Goal: Task Accomplishment & Management: Use online tool/utility

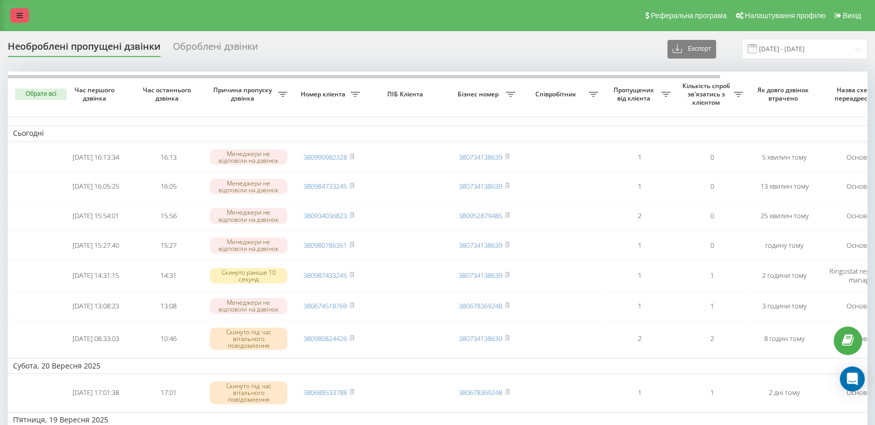
click at [13, 13] on link at bounding box center [19, 15] width 19 height 14
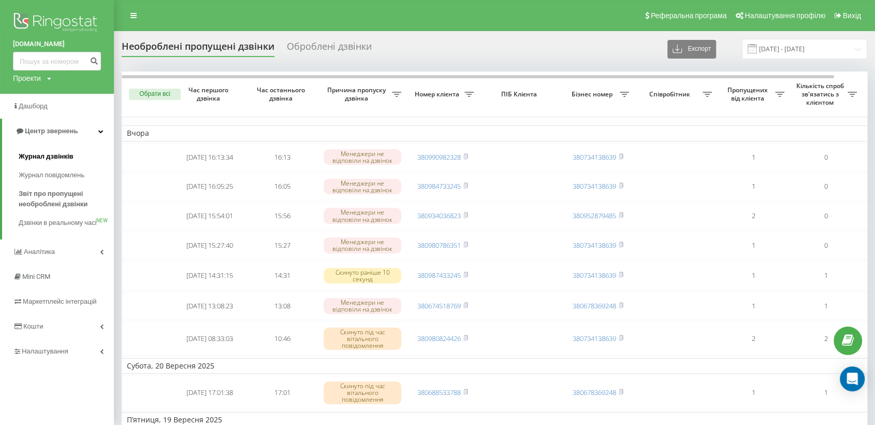
click at [57, 159] on span "Журнал дзвінків" at bounding box center [46, 156] width 55 height 10
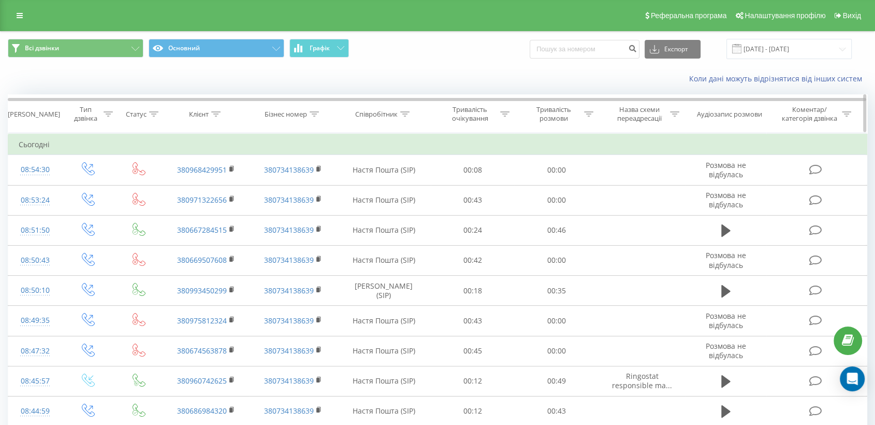
click at [217, 114] on icon at bounding box center [215, 113] width 9 height 5
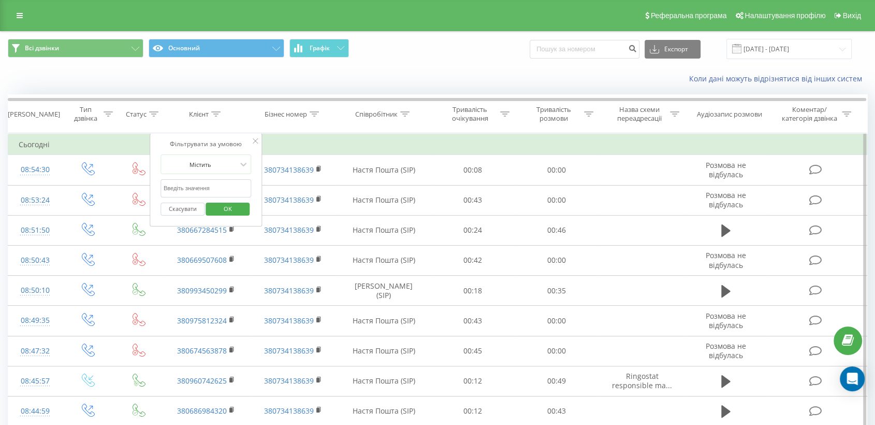
drag, startPoint x: 219, startPoint y: 179, endPoint x: 211, endPoint y: 185, distance: 10.4
click at [218, 179] on input "text" at bounding box center [205, 188] width 91 height 18
click at [211, 185] on input "text" at bounding box center [205, 188] width 91 height 18
paste input "Добрий день, мене звати Гална, я менеджер інтернет-магазину arlekin.ua. Ви замо…"
type input "Добрий день, мене звати Гална, я менеджер інтернет-магазину arlekin.ua. Ви замо…"
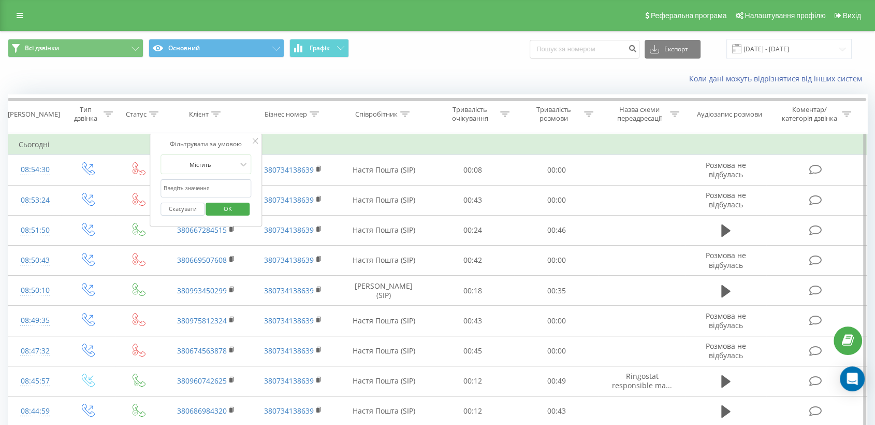
paste input "Добрий день, мене звати Гална, я менеджер інтернет-магазину arlekin.ua. Ви замо…"
type input "Добрий день, мене звати Гална, я менеджер інтернет-магазину arlekin.ua. Ви замо…"
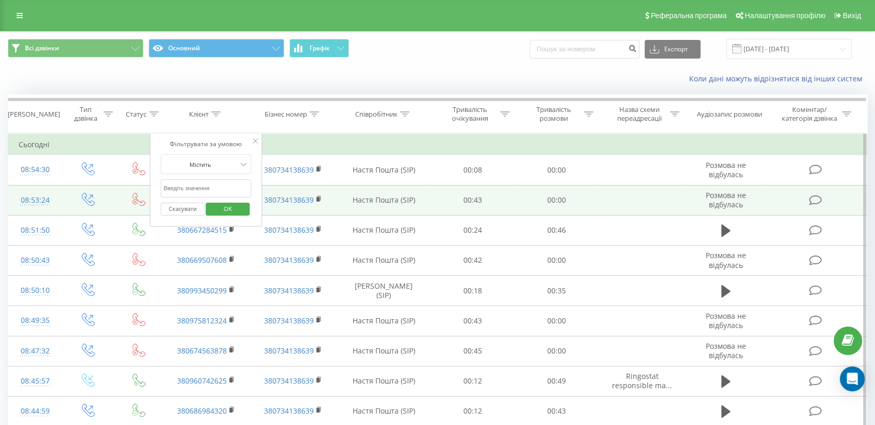
paste input "066)372-33-85"
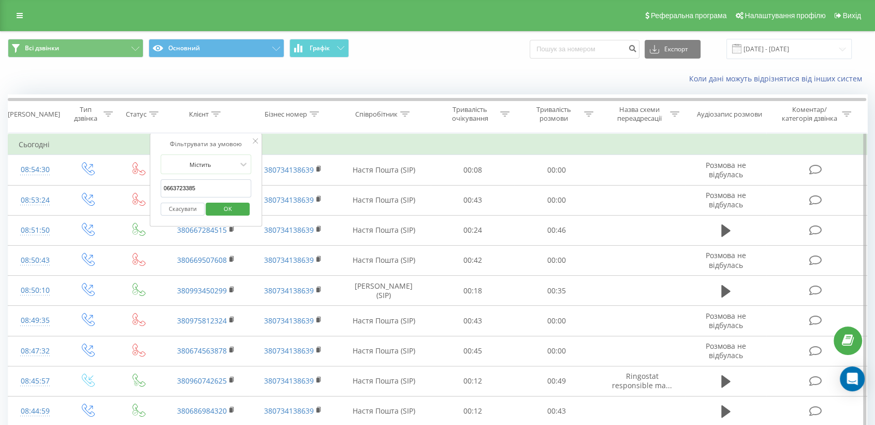
type input "0663723385"
click at [219, 210] on span "OK" at bounding box center [227, 208] width 29 height 16
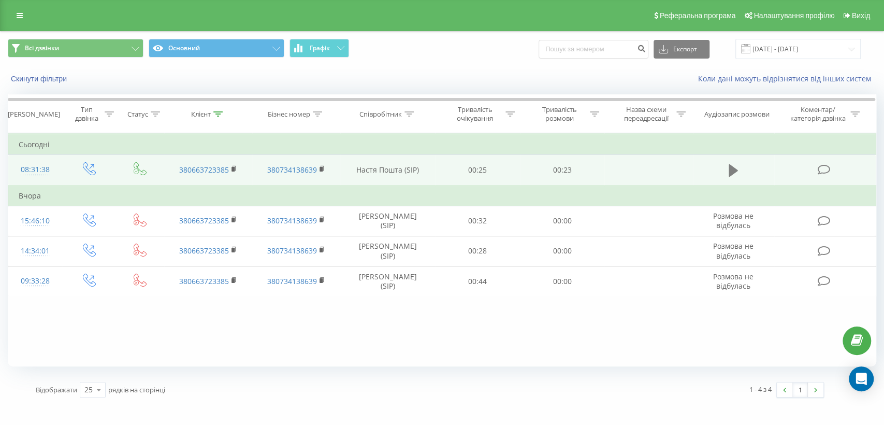
click at [729, 170] on icon at bounding box center [732, 170] width 9 height 12
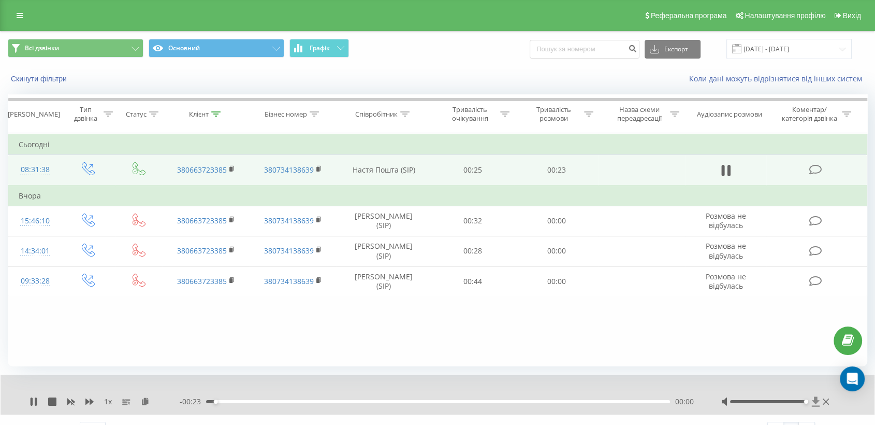
drag, startPoint x: 778, startPoint y: 402, endPoint x: 814, endPoint y: 397, distance: 36.5
click at [814, 397] on div at bounding box center [776, 401] width 110 height 10
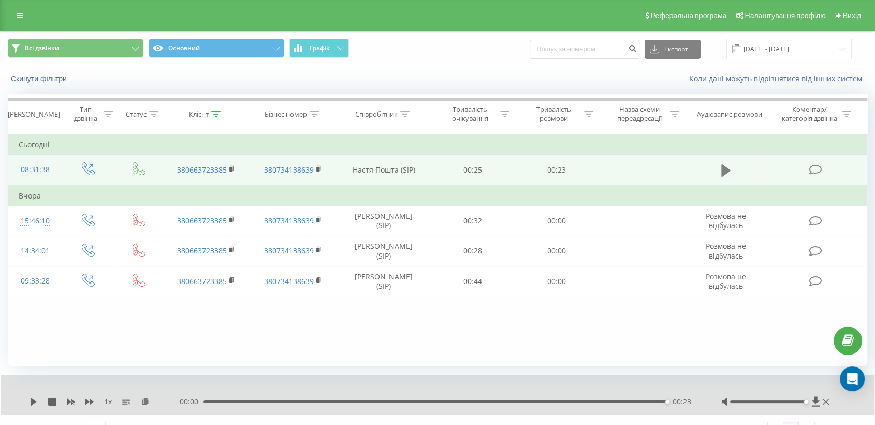
click at [724, 173] on icon at bounding box center [725, 170] width 9 height 12
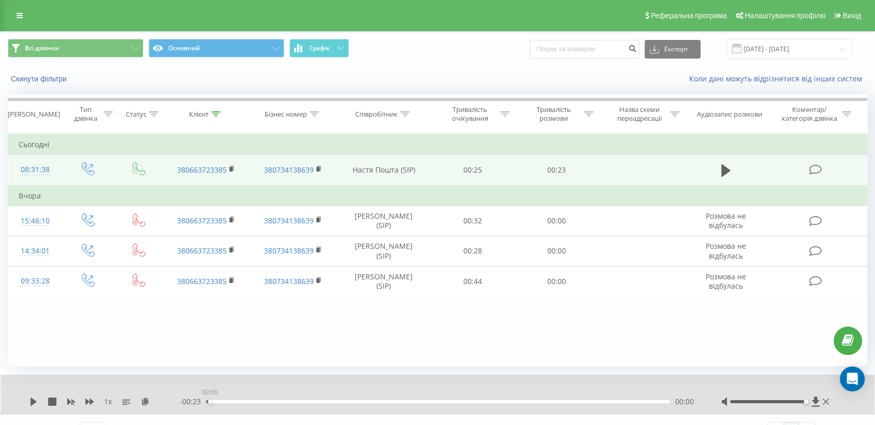
drag, startPoint x: 211, startPoint y: 401, endPoint x: 115, endPoint y: 397, distance: 95.3
click at [185, 399] on div "- 00:23 00:00 00:00" at bounding box center [438, 401] width 516 height 10
click at [35, 403] on icon at bounding box center [34, 401] width 8 height 8
